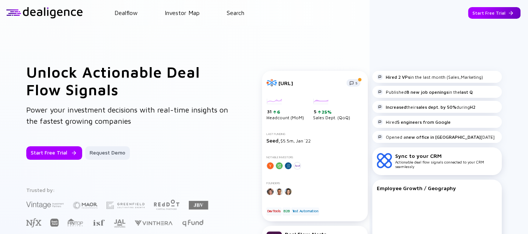
click at [489, 10] on div "Start Free Trial" at bounding box center [494, 13] width 53 height 12
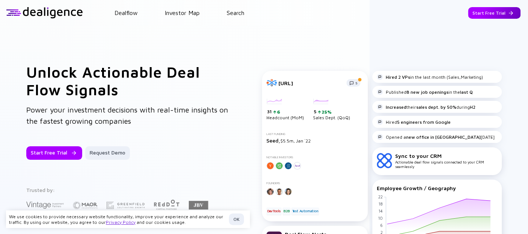
click at [488, 11] on div "Start Free Trial" at bounding box center [494, 13] width 53 height 12
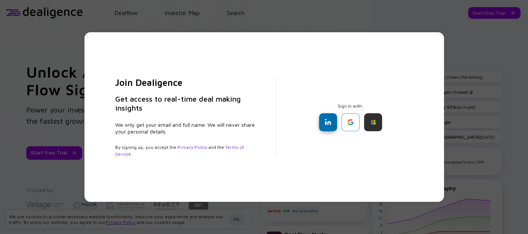
click at [332, 121] on div at bounding box center [328, 122] width 18 height 18
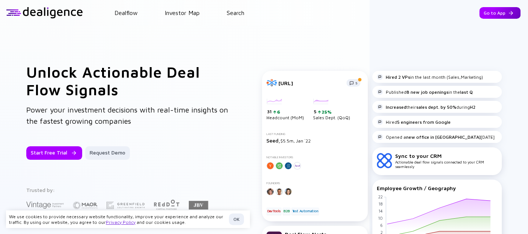
click at [488, 11] on div "Go to App" at bounding box center [500, 13] width 41 height 12
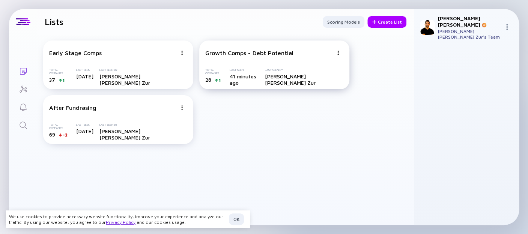
click at [308, 53] on div "Growth Comps - Debt Potential" at bounding box center [269, 53] width 128 height 7
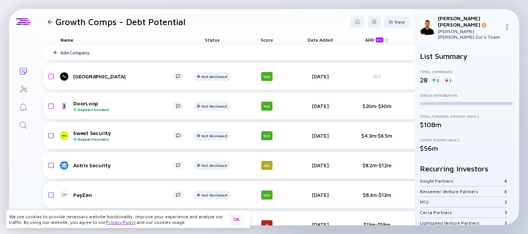
click at [234, 217] on div "OK" at bounding box center [236, 220] width 15 height 12
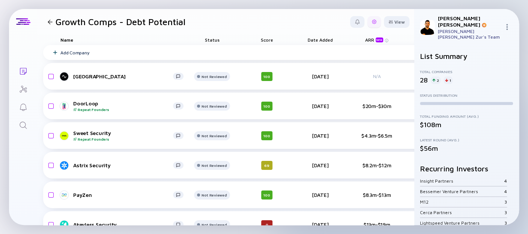
click at [372, 21] on div at bounding box center [374, 22] width 5 height 5
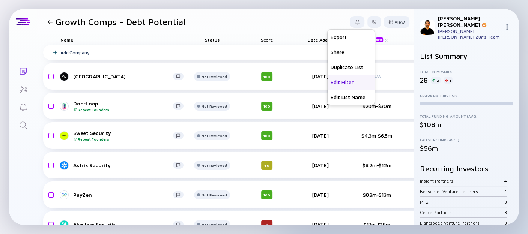
click at [340, 83] on div "Edit Filter" at bounding box center [351, 82] width 47 height 15
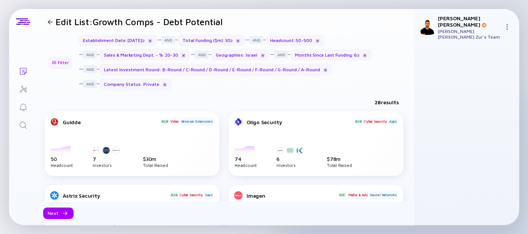
click at [56, 63] on div at bounding box center [54, 62] width 5 height 4
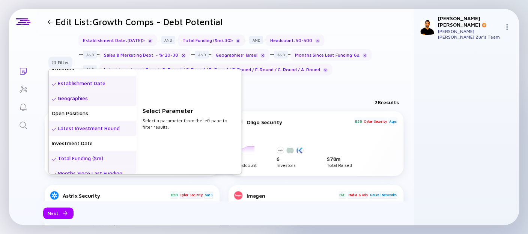
scroll to position [167, 0]
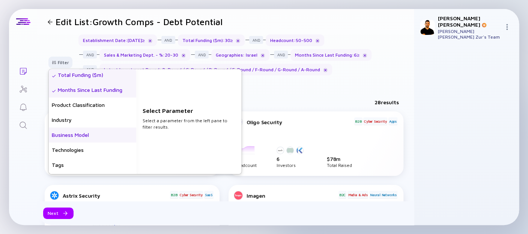
click at [74, 135] on div "Business Model" at bounding box center [93, 135] width 88 height 15
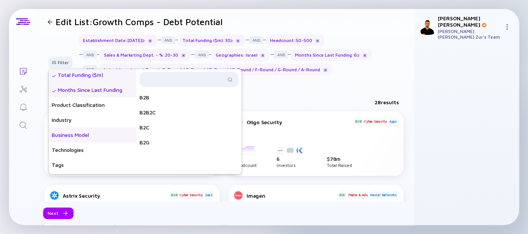
click at [86, 136] on div "Business Model" at bounding box center [93, 135] width 88 height 15
click at [94, 106] on div "Product Classification" at bounding box center [93, 105] width 88 height 15
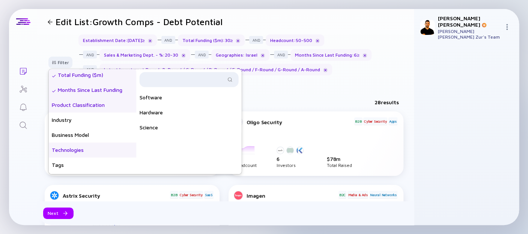
click at [97, 148] on div "Technologies" at bounding box center [93, 150] width 88 height 15
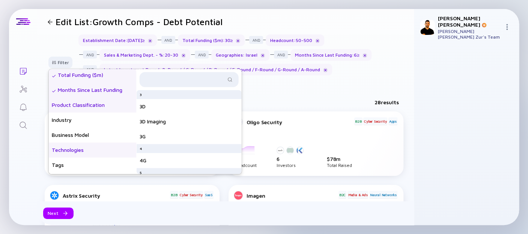
click at [90, 105] on div "Product Classification" at bounding box center [93, 105] width 88 height 15
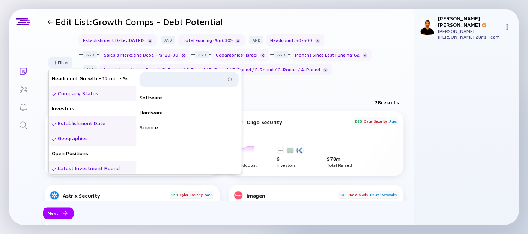
scroll to position [0, 0]
